Goal: Information Seeking & Learning: Check status

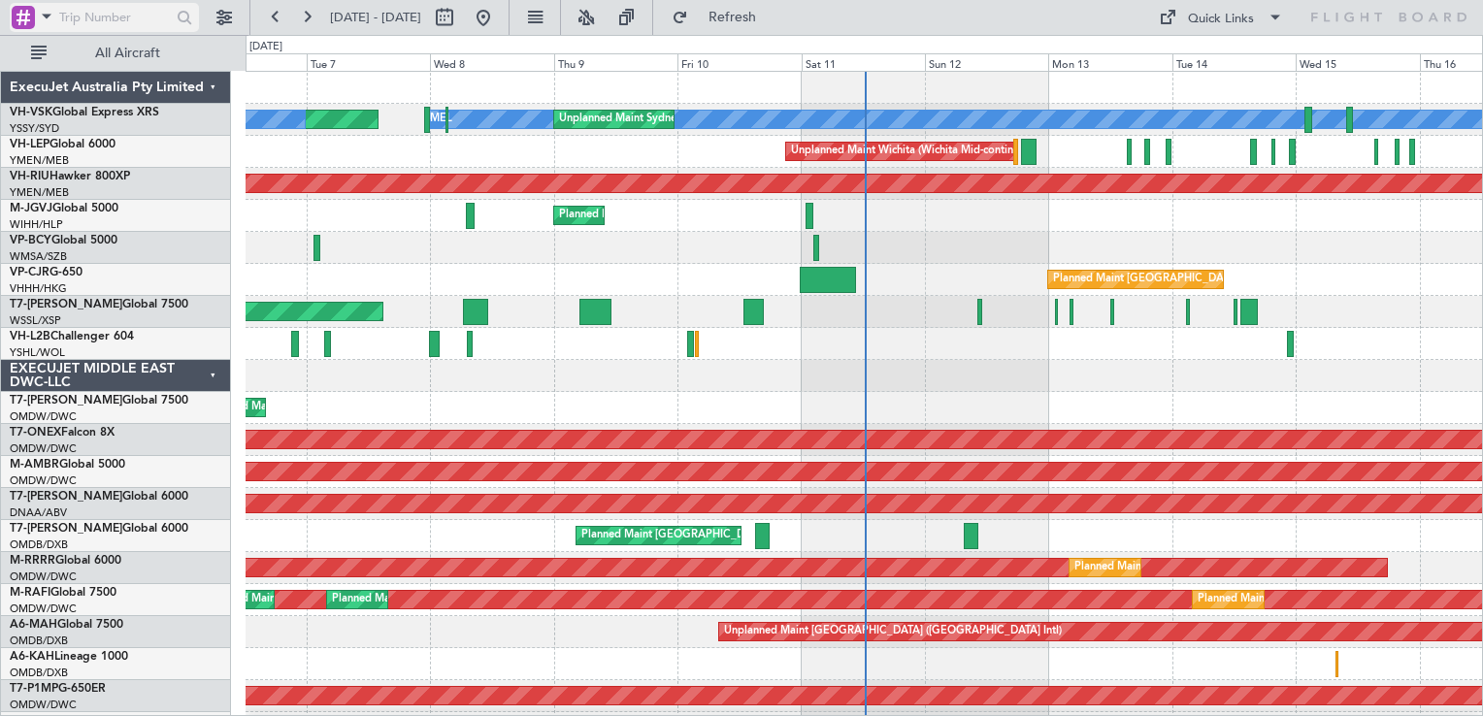
click at [27, 23] on div at bounding box center [23, 17] width 23 height 23
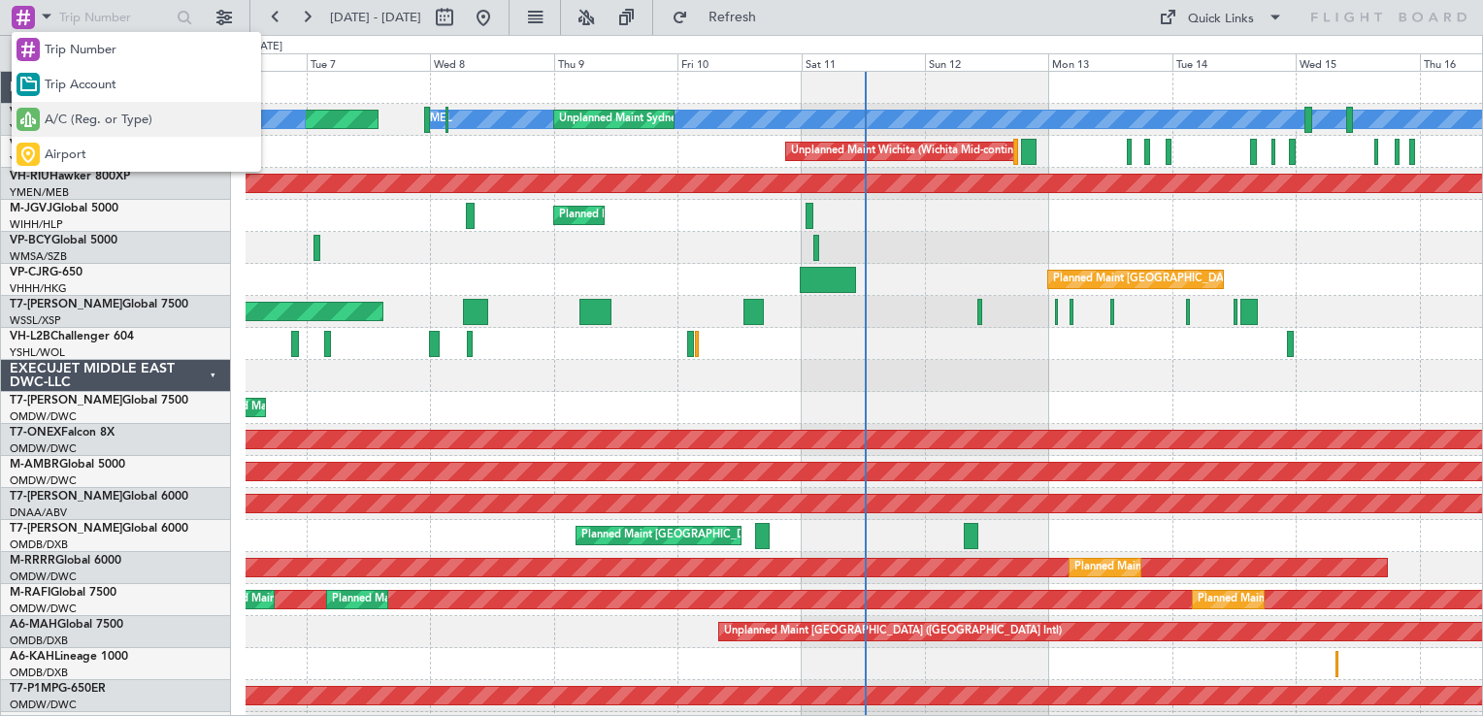
click at [80, 105] on div "A/C (Reg. or Type)" at bounding box center [137, 119] width 250 height 35
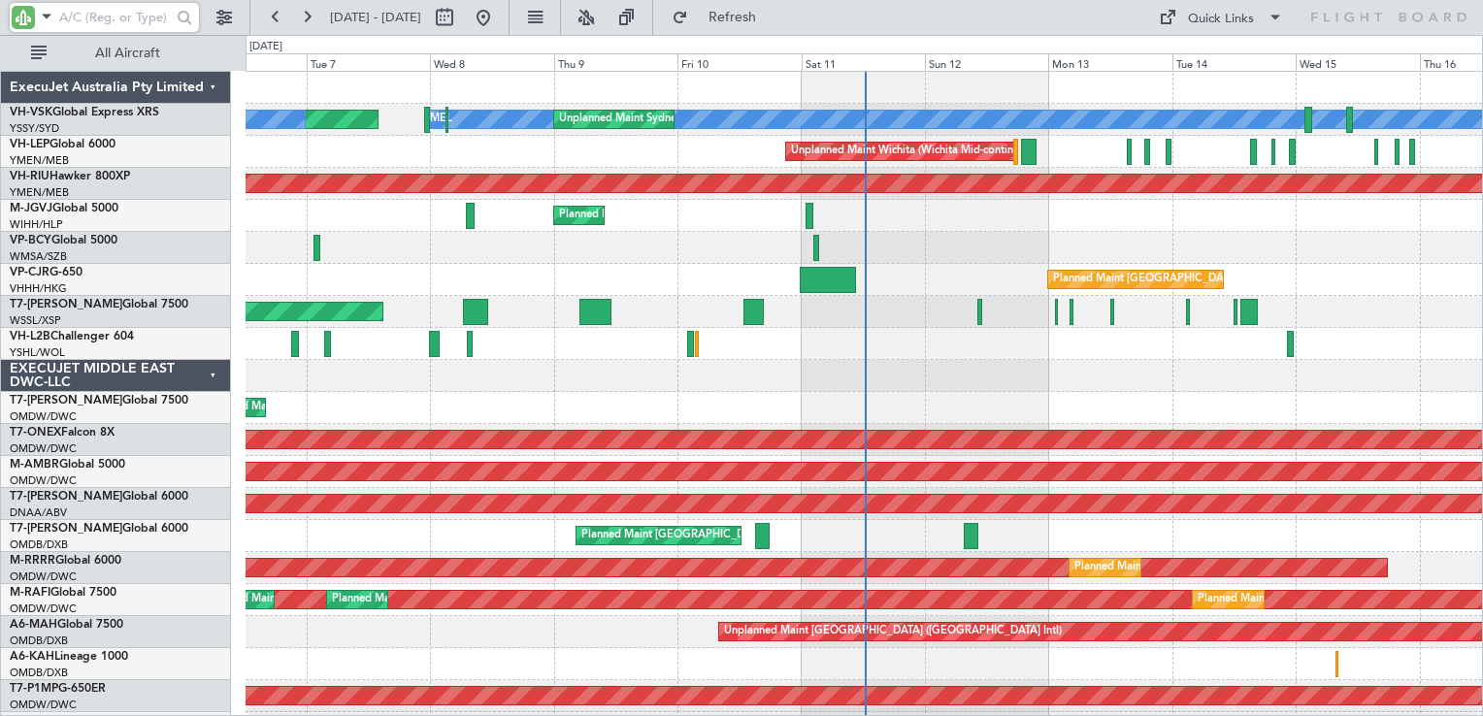
click at [84, 19] on input "text" at bounding box center [115, 17] width 112 height 29
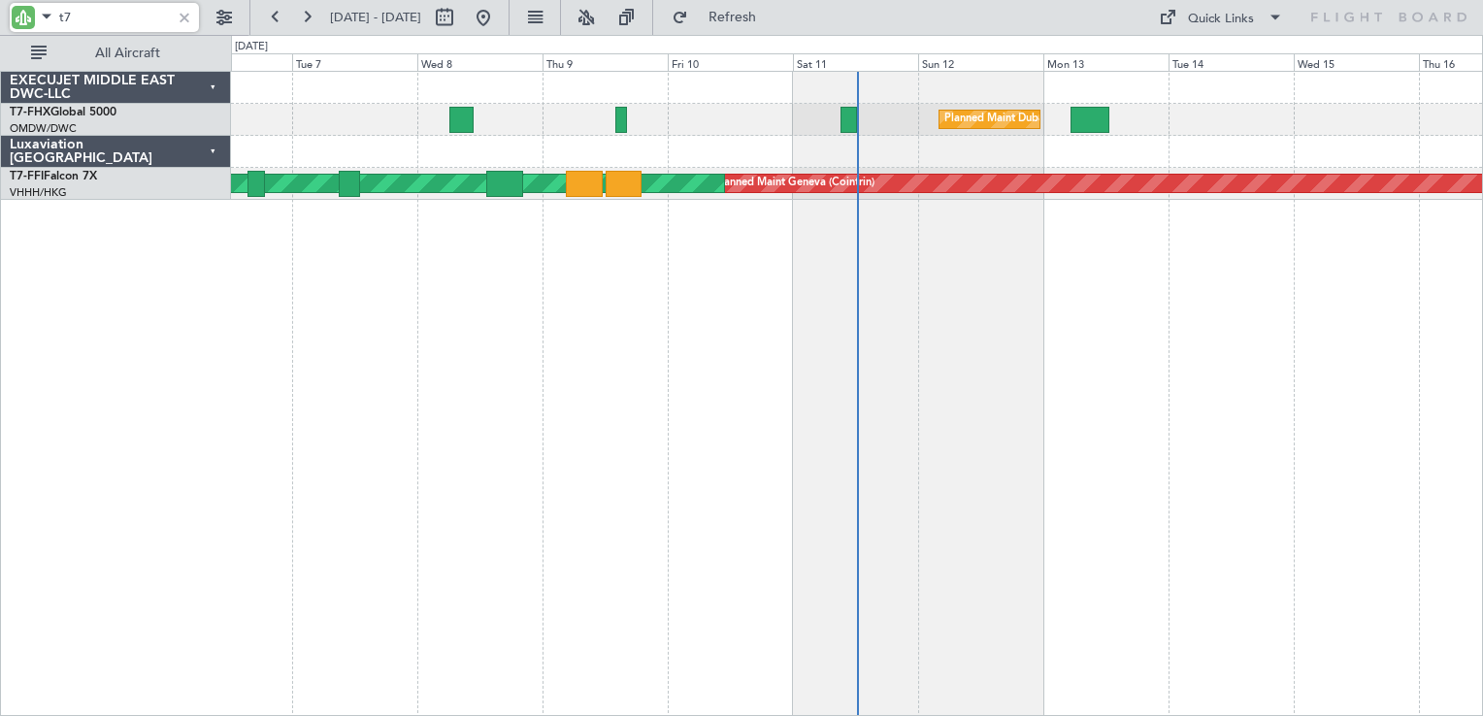
type input "t"
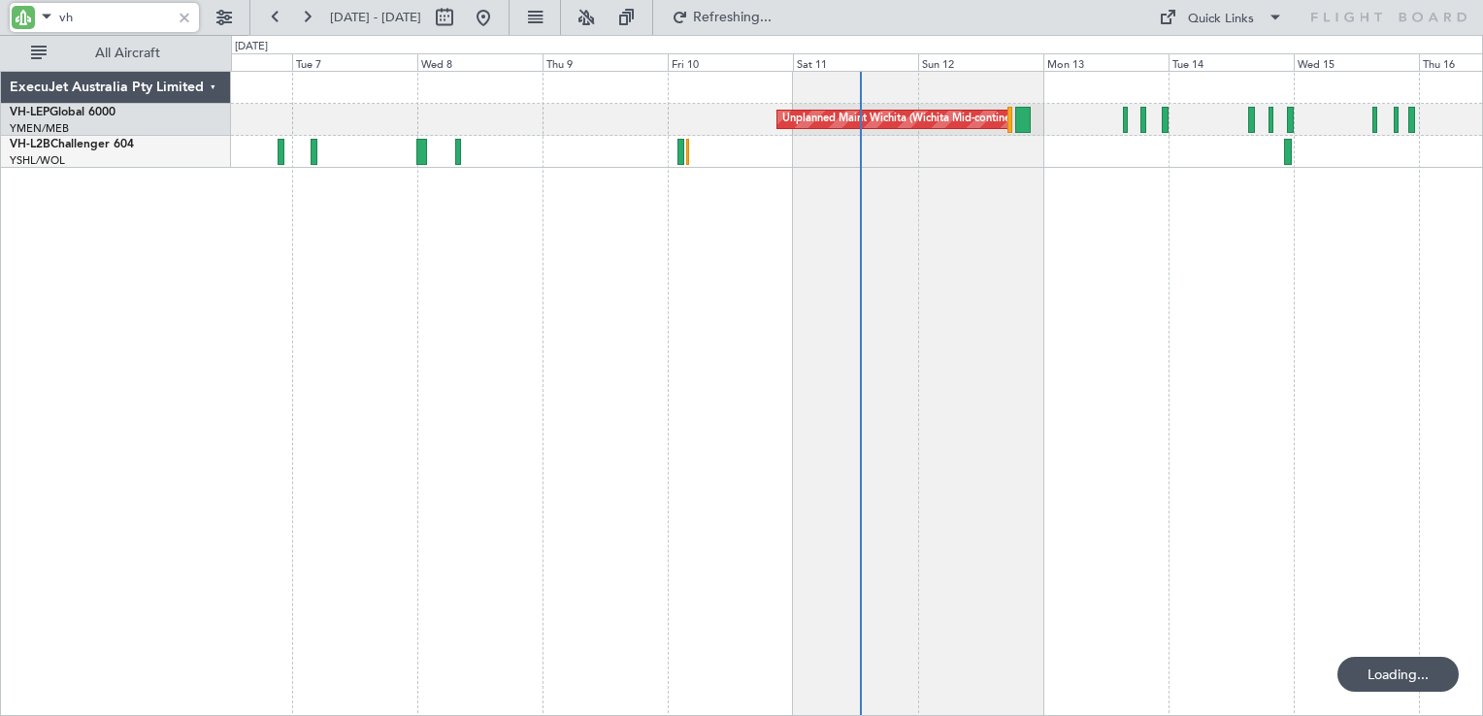
type input "v"
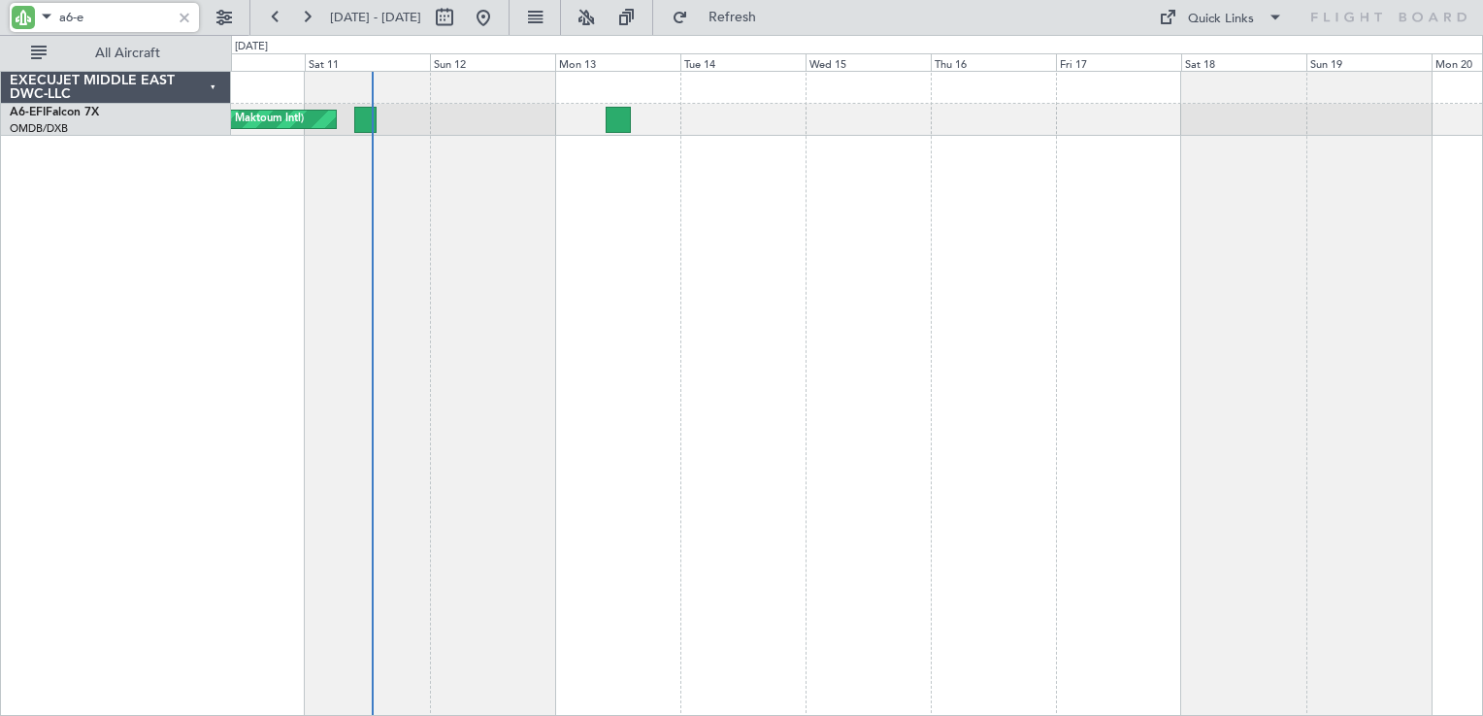
click at [695, 221] on div "AOG Maint Dubai (Al Maktoum Intl)" at bounding box center [857, 394] width 1252 height 646
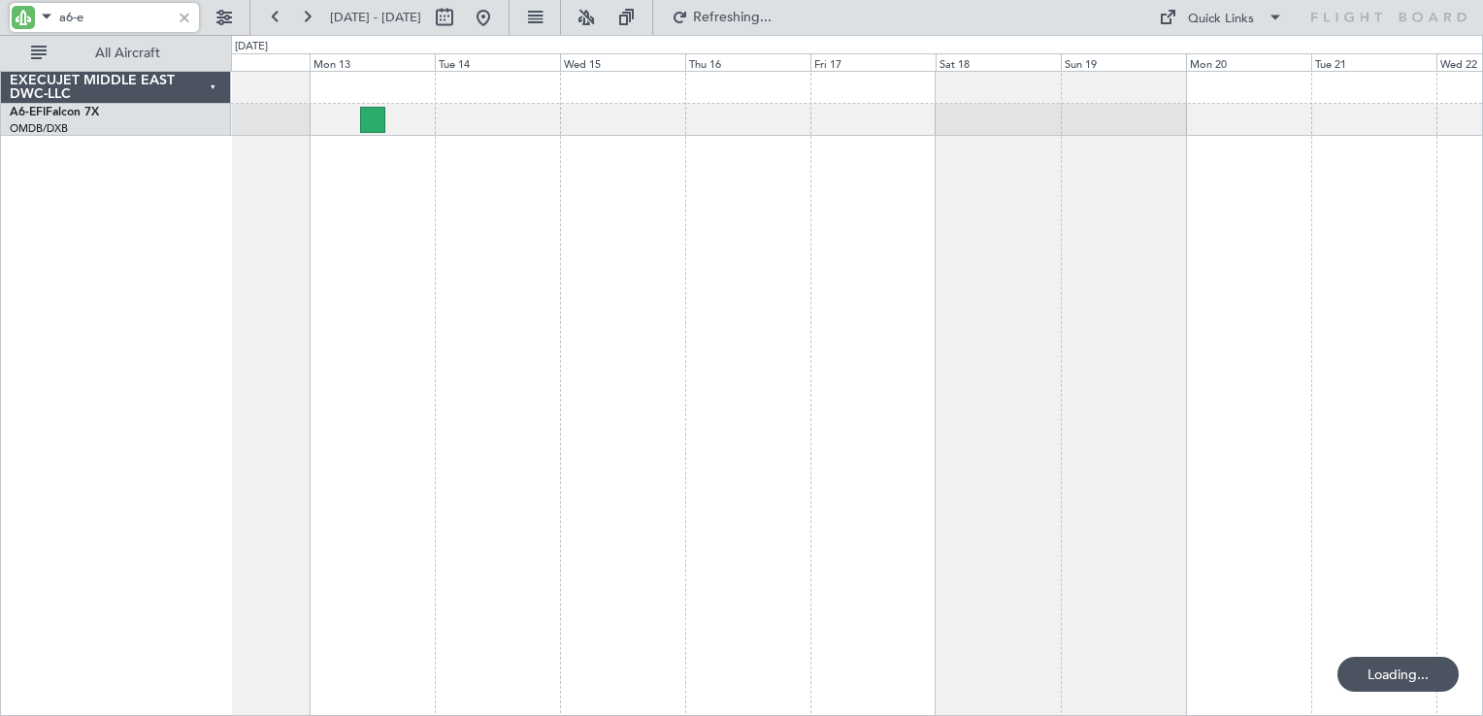
click at [963, 208] on div "AOG Maint Dubai (Al Maktoum Intl)" at bounding box center [857, 394] width 1252 height 646
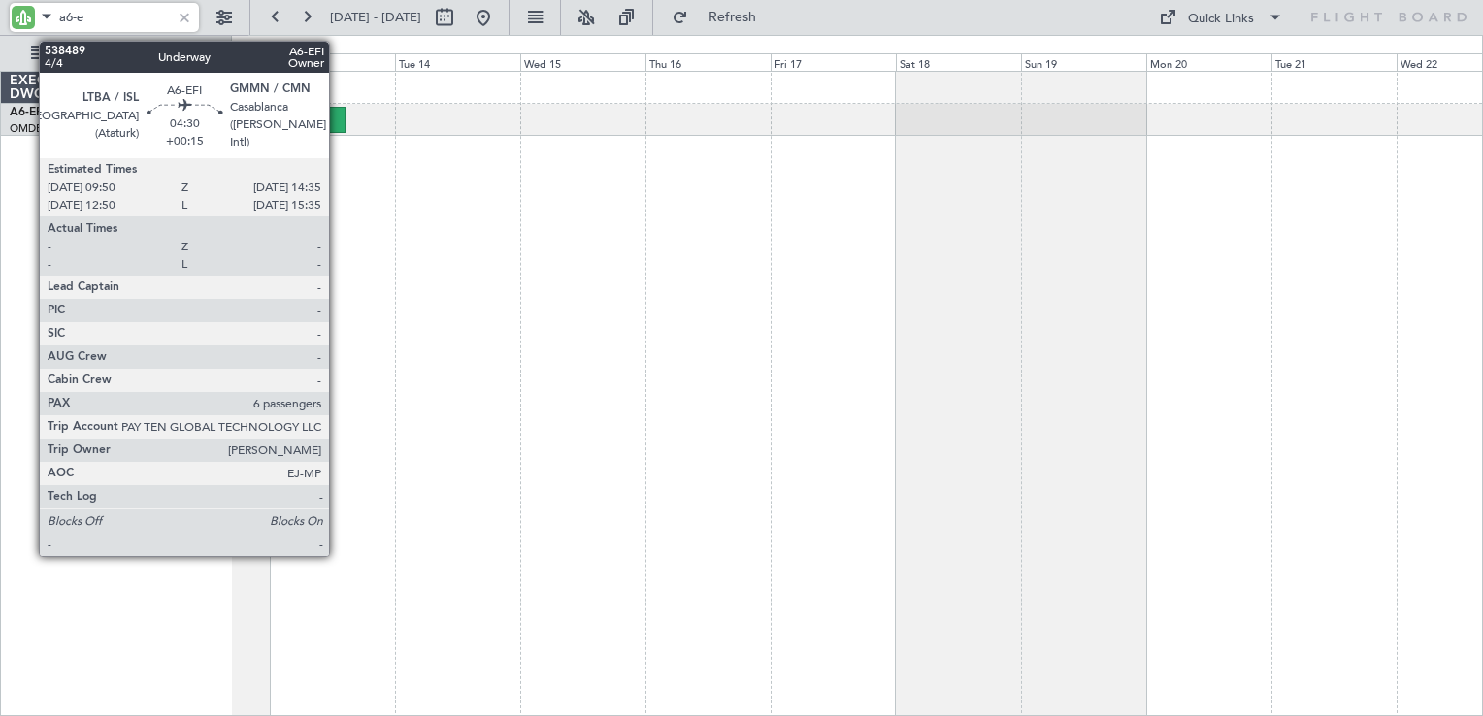
click at [338, 120] on div at bounding box center [332, 120] width 25 height 26
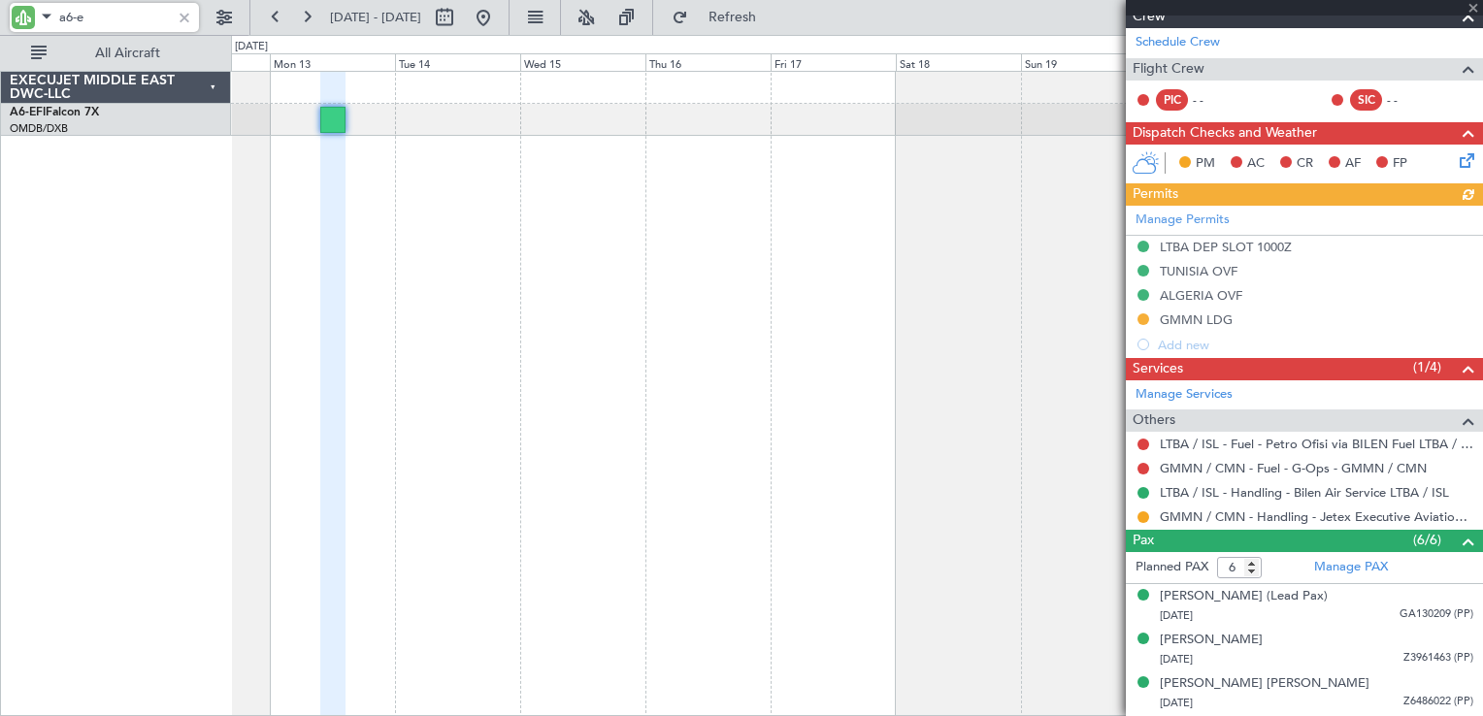
scroll to position [431, 0]
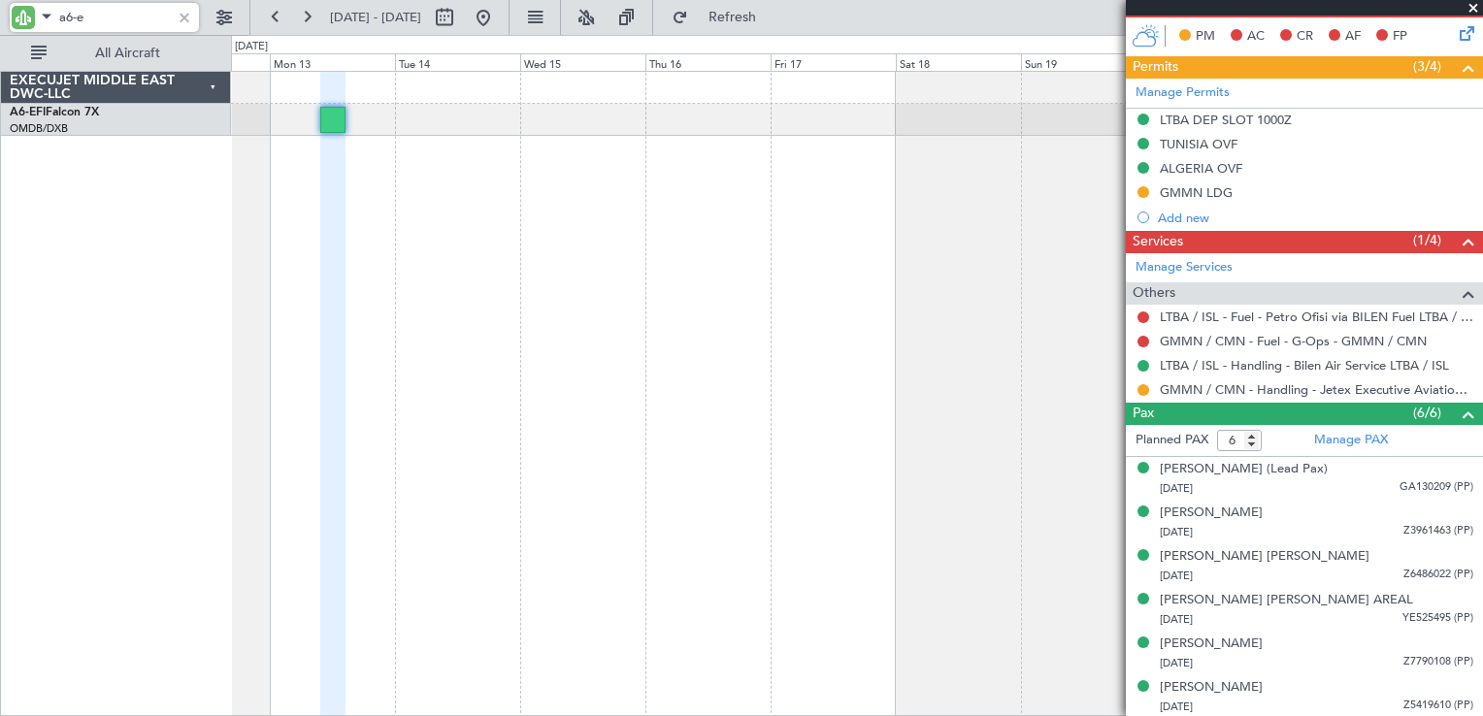
click at [959, 329] on div "AOG Maint Dubai (Al Maktoum Intl)" at bounding box center [857, 394] width 1252 height 646
type input "a6-e"
click at [1473, 13] on span at bounding box center [1473, 8] width 19 height 17
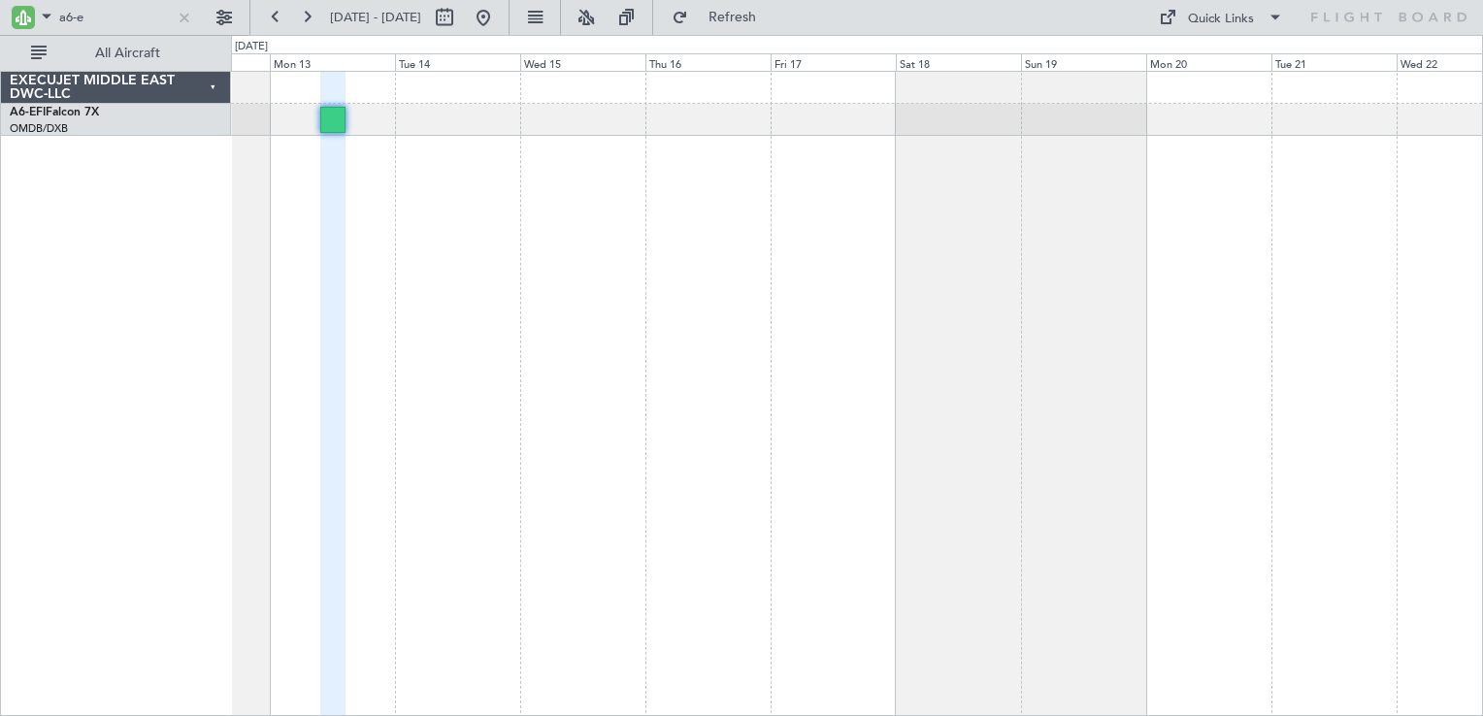
type input "0"
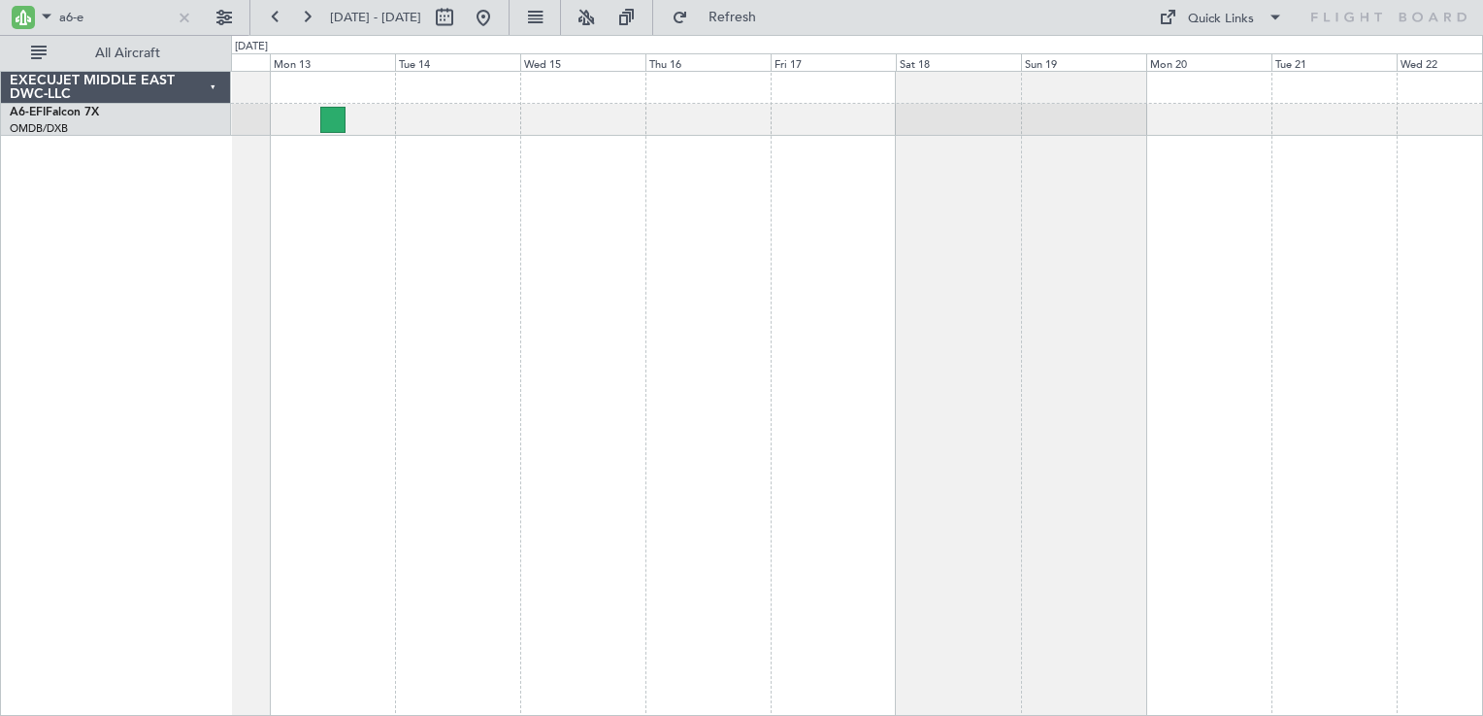
click at [445, 397] on div "AOG Maint Dubai (Al Maktoum Intl)" at bounding box center [857, 394] width 1252 height 646
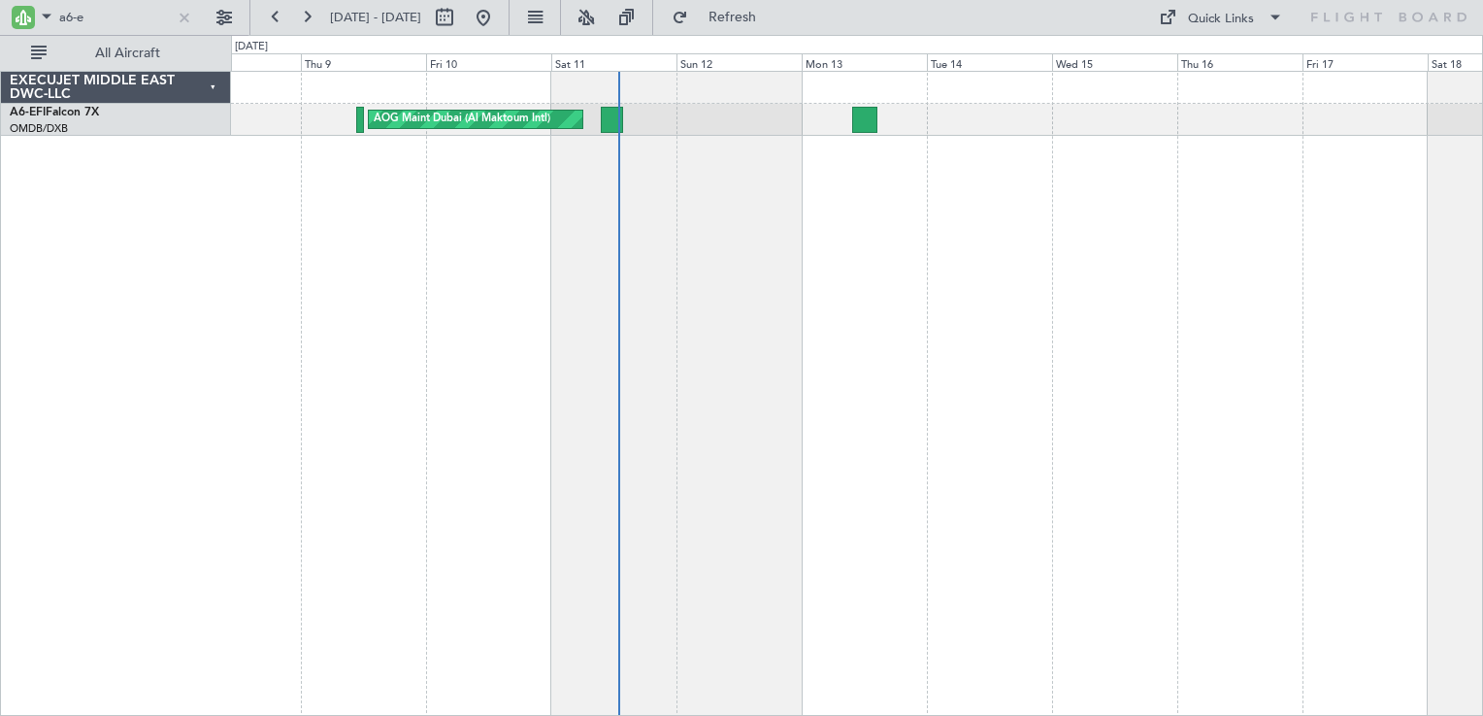
click at [925, 289] on div "AOG Maint Dubai (Al Maktoum Intl)" at bounding box center [857, 394] width 1252 height 646
click at [189, 19] on div at bounding box center [184, 17] width 21 height 21
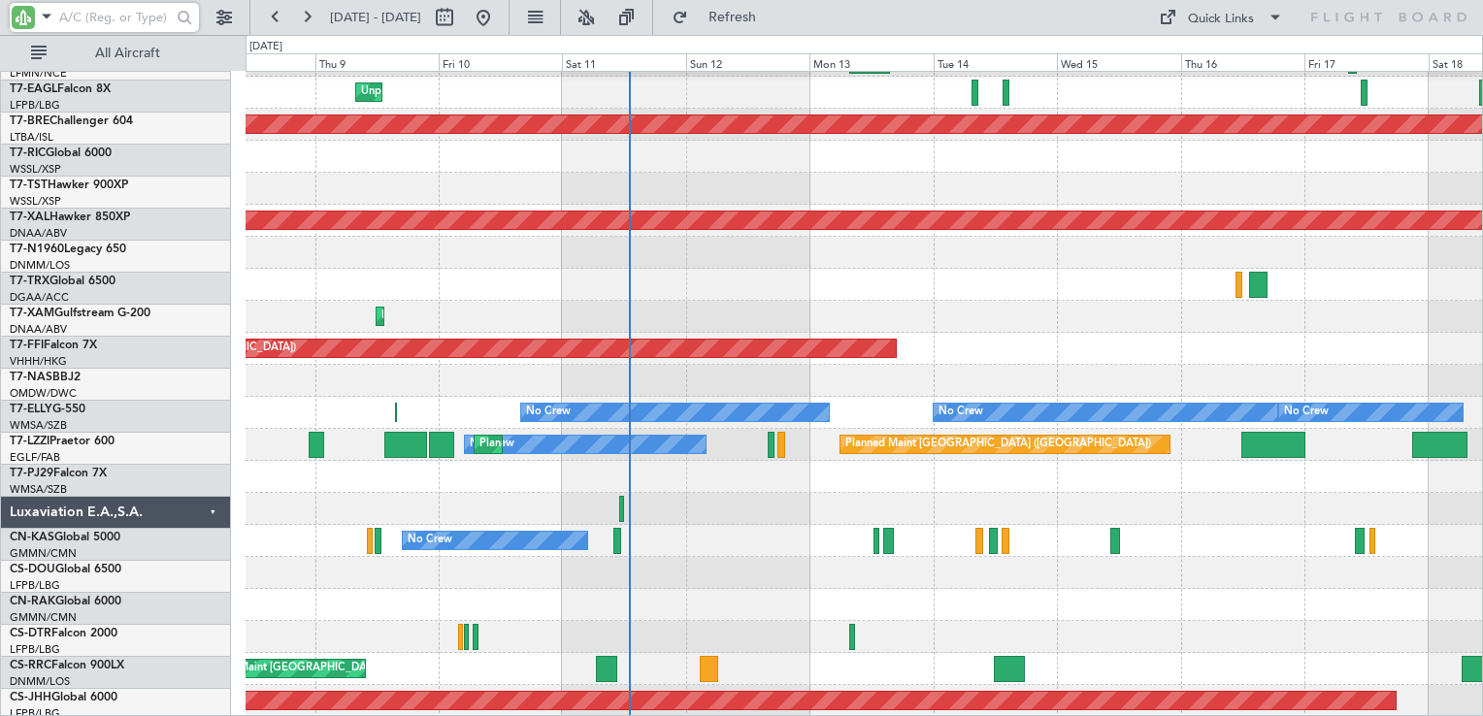
scroll to position [2686, 0]
